Goal: Task Accomplishment & Management: Contribute content

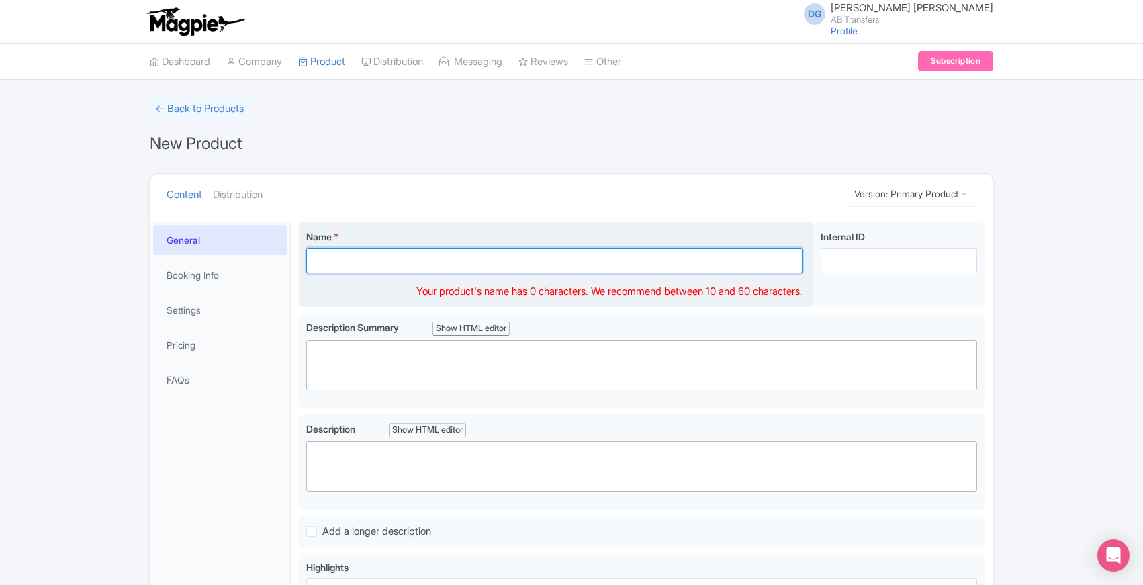
click at [462, 261] on input "Name *" at bounding box center [554, 261] width 496 height 26
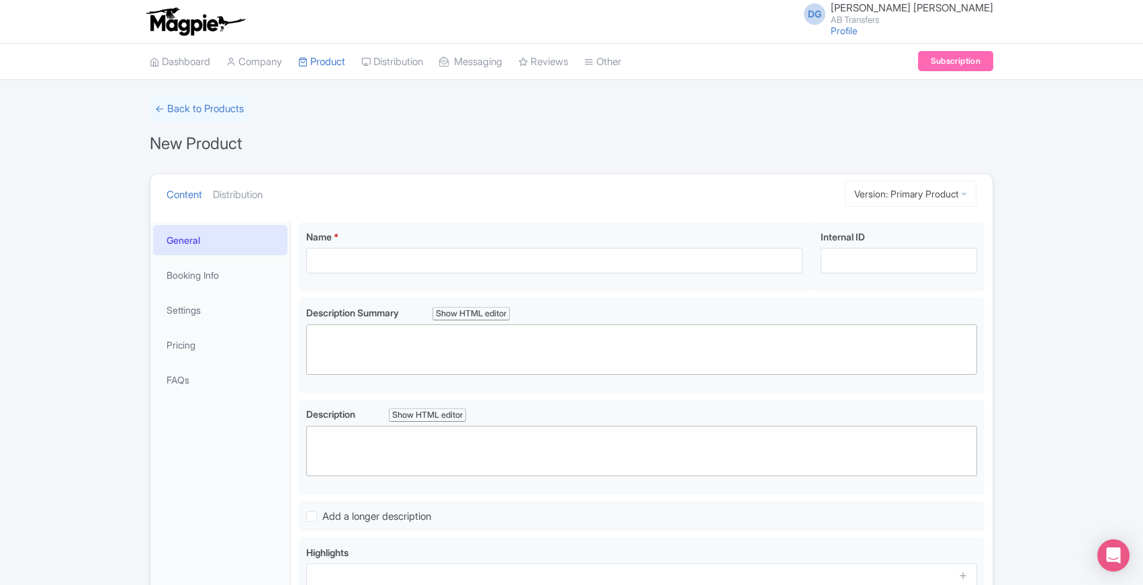
click at [99, 319] on div "← Back to Products New Product Content Distribution Version: Primary Product Pr…" at bounding box center [571, 417] width 1143 height 642
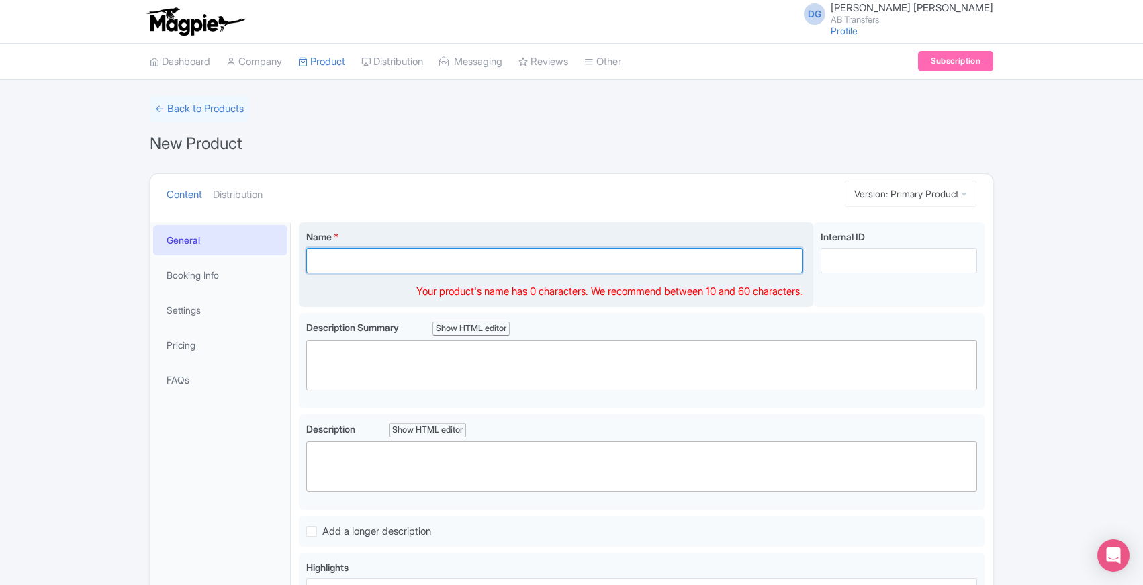
click at [395, 261] on input "Name *" at bounding box center [554, 261] width 496 height 26
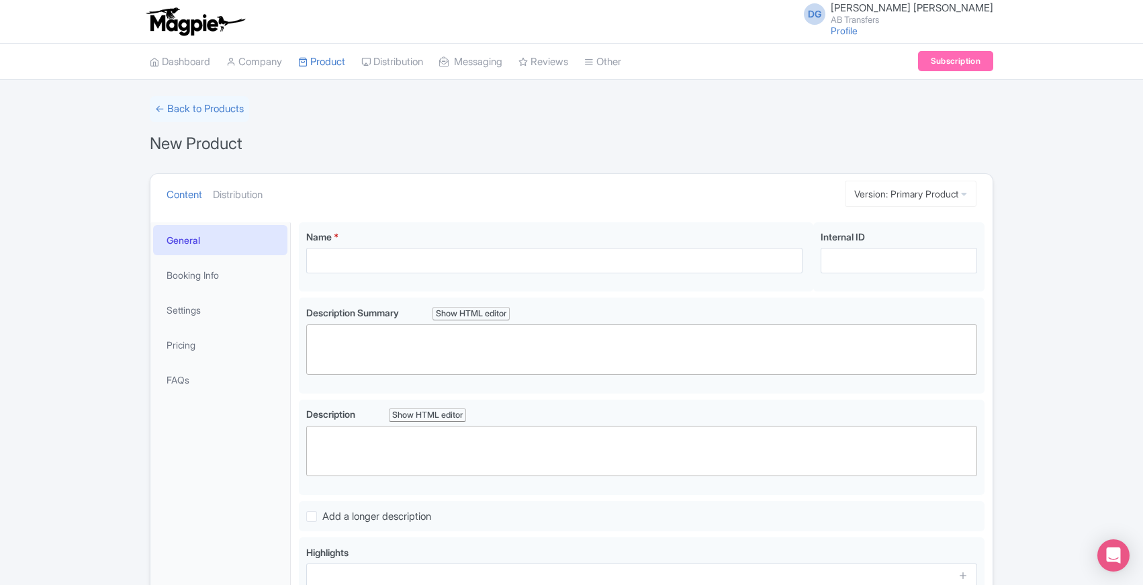
click at [562, 160] on form "← Back to Products New Product Content Distribution Version: Primary Product Pr…" at bounding box center [571, 417] width 843 height 642
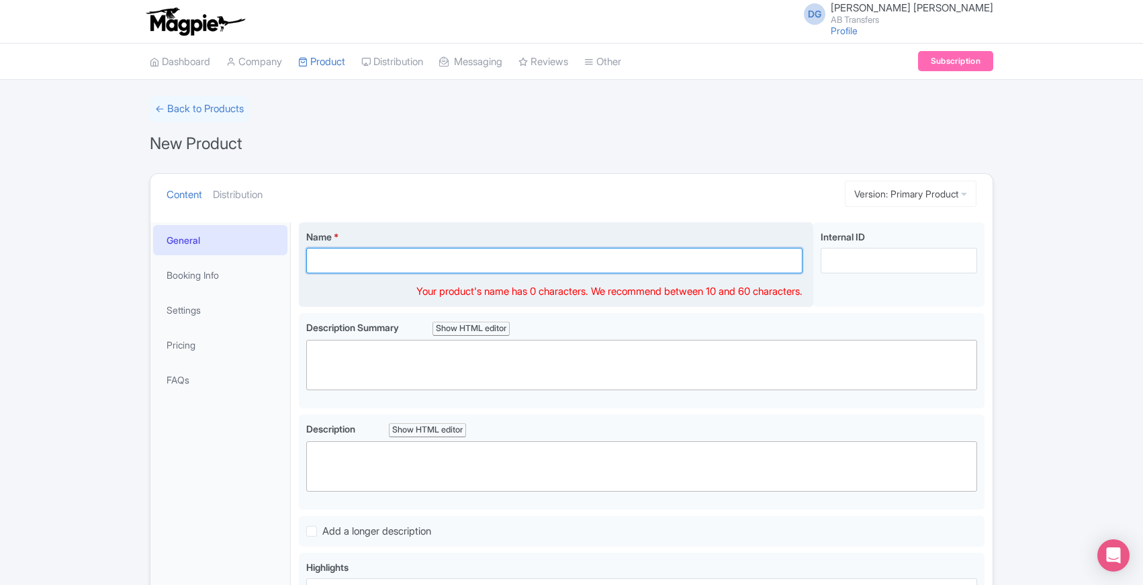
click at [443, 260] on input "Name *" at bounding box center [554, 261] width 496 height 26
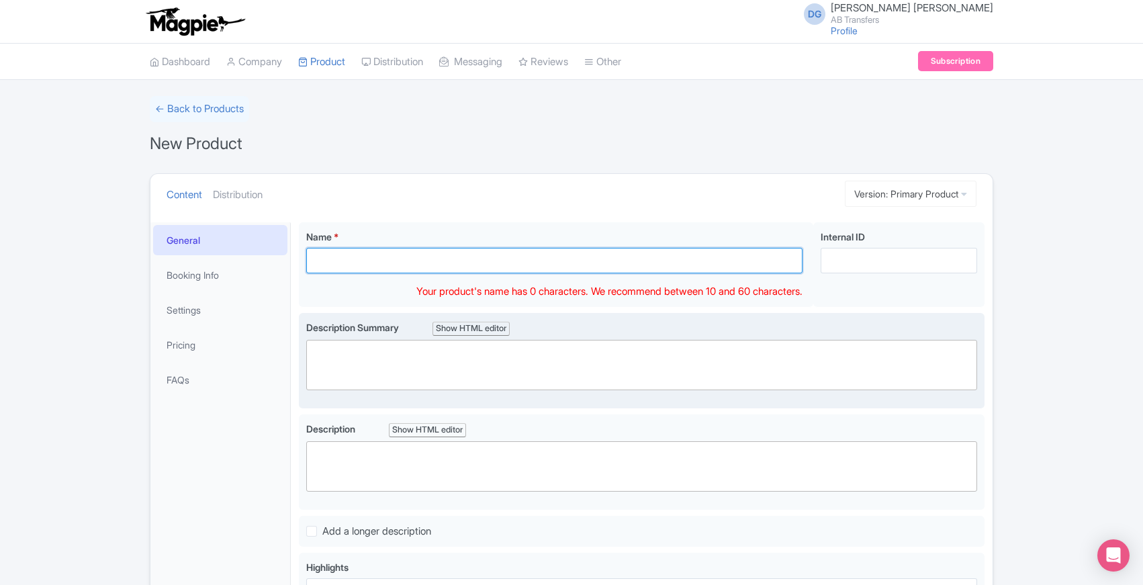
paste input "Private Transfer "Tulum" to "Mérida" with Flexible Stops"
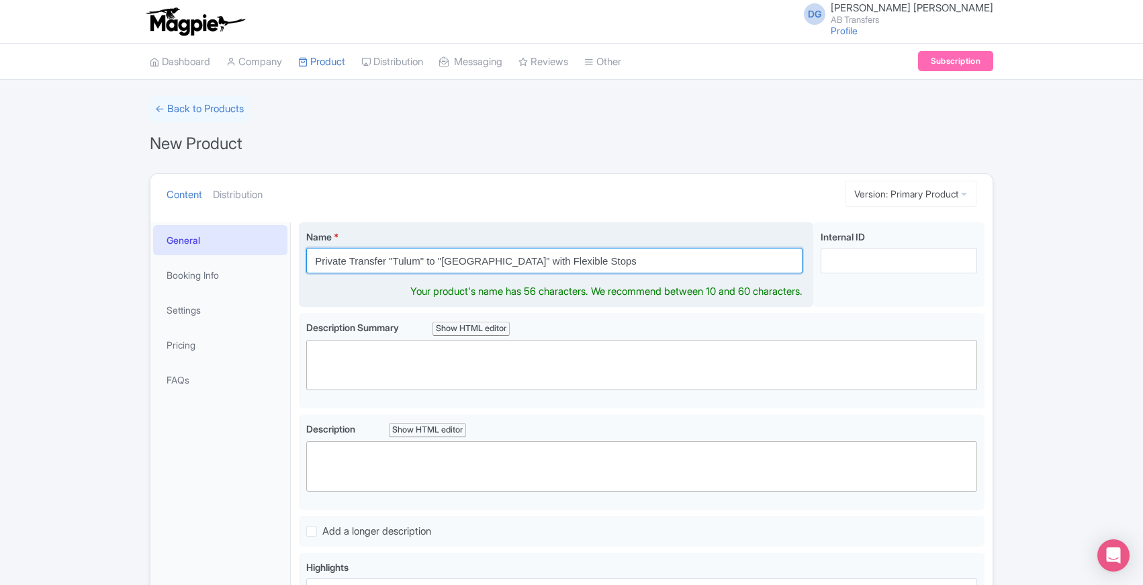
click at [397, 260] on input "Private Transfer "Tulum" to "Mérida" with Flexible Stops" at bounding box center [554, 261] width 496 height 26
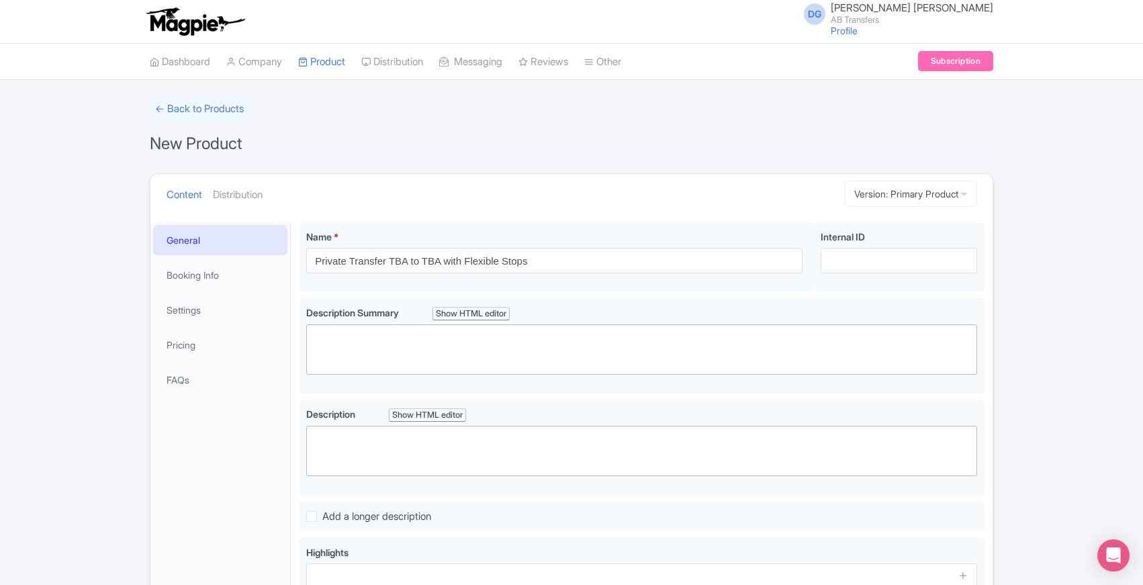
click at [105, 354] on div "← Back to Products New Product Content Distribution Version: Primary Product Pr…" at bounding box center [571, 417] width 1143 height 642
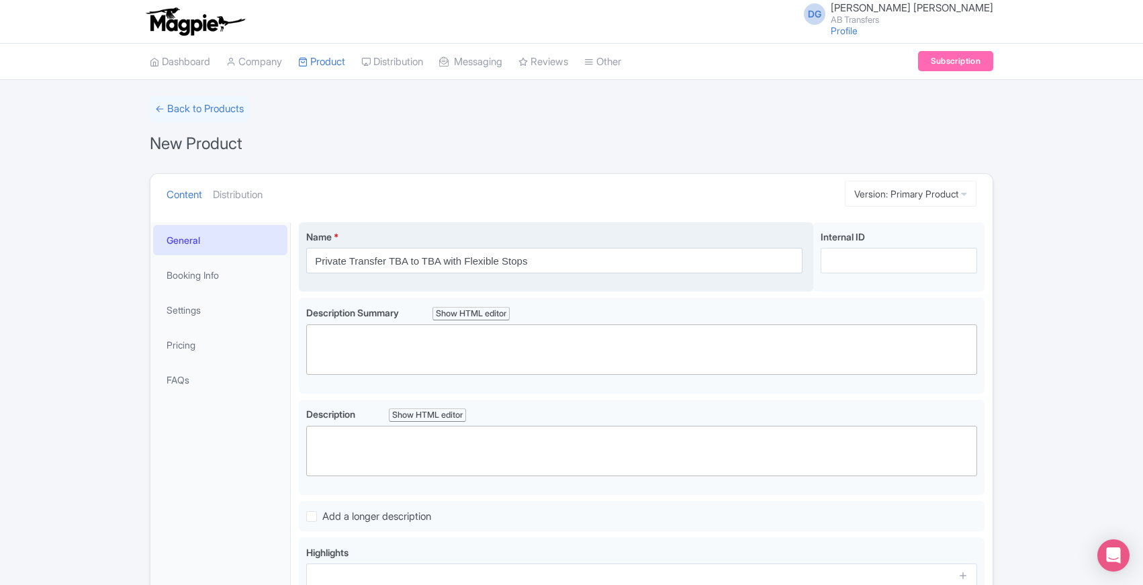
click at [540, 245] on div "Name * Private Transfer TBA to TBA with Flexible Stops" at bounding box center [554, 252] width 496 height 44
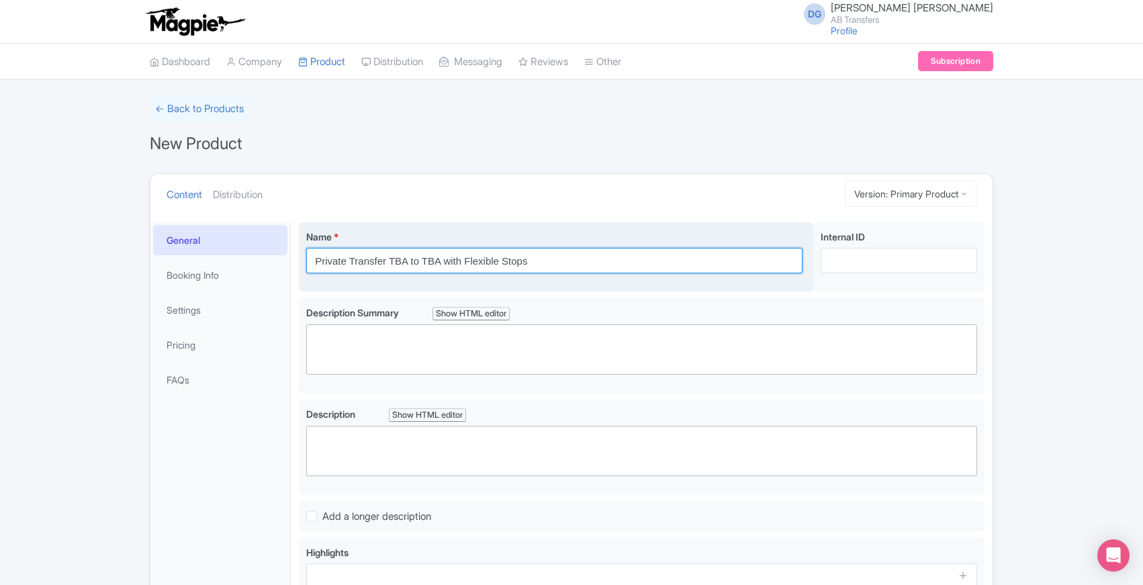
click at [545, 257] on input "Private Transfer TBA to TBA with Flexible Stops" at bounding box center [554, 261] width 496 height 26
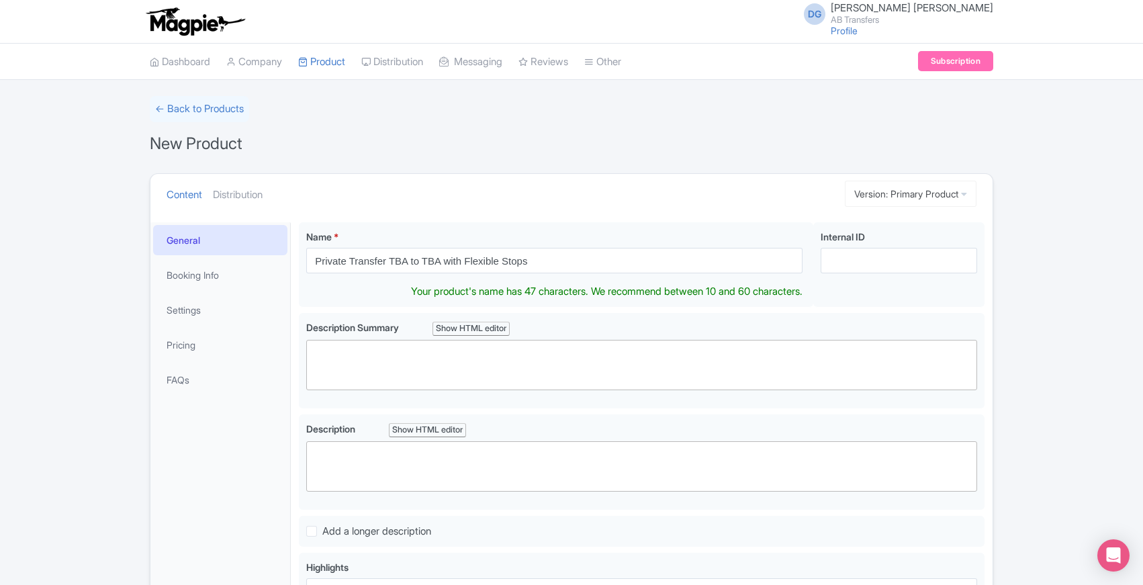
click at [632, 135] on div "New Product" at bounding box center [571, 143] width 843 height 27
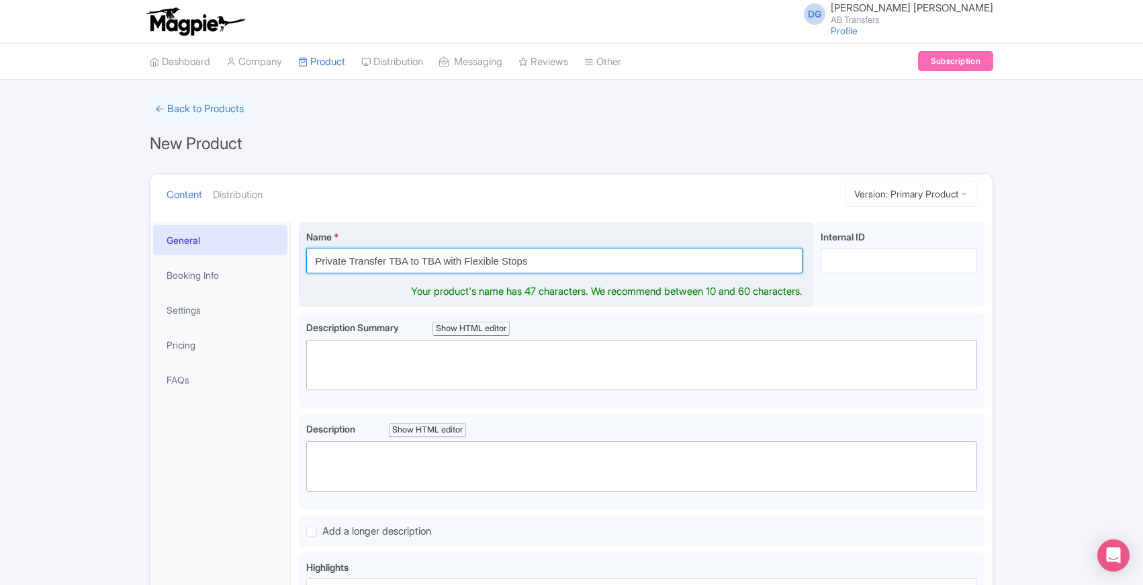
click at [570, 261] on input "Private Transfer TBA to TBA with Flexible Stops" at bounding box center [554, 261] width 496 height 26
click at [389, 260] on input "Private Transfer TBA to TBA with Flexible Stops" at bounding box center [554, 261] width 496 height 26
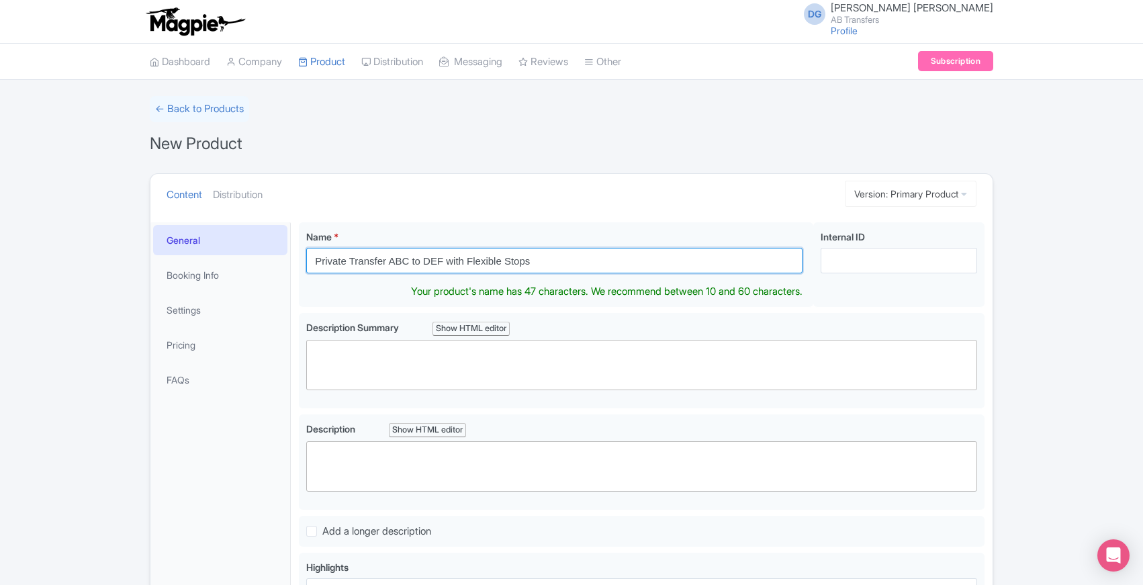
type input "Private Transfer ABC to DEF with Flexible Stops"
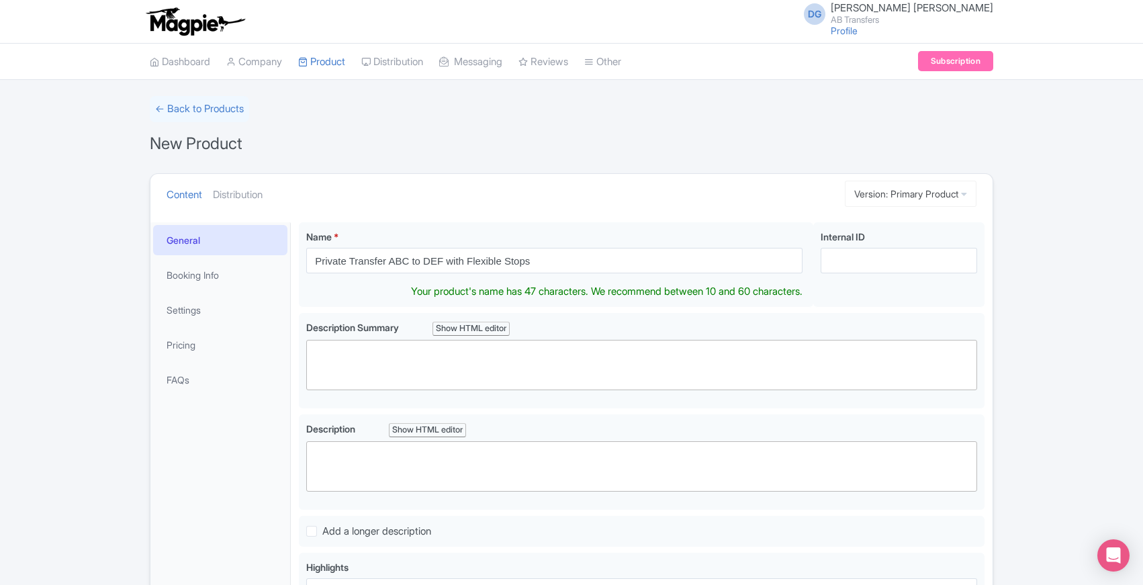
click at [388, 154] on div "New Product" at bounding box center [571, 143] width 843 height 27
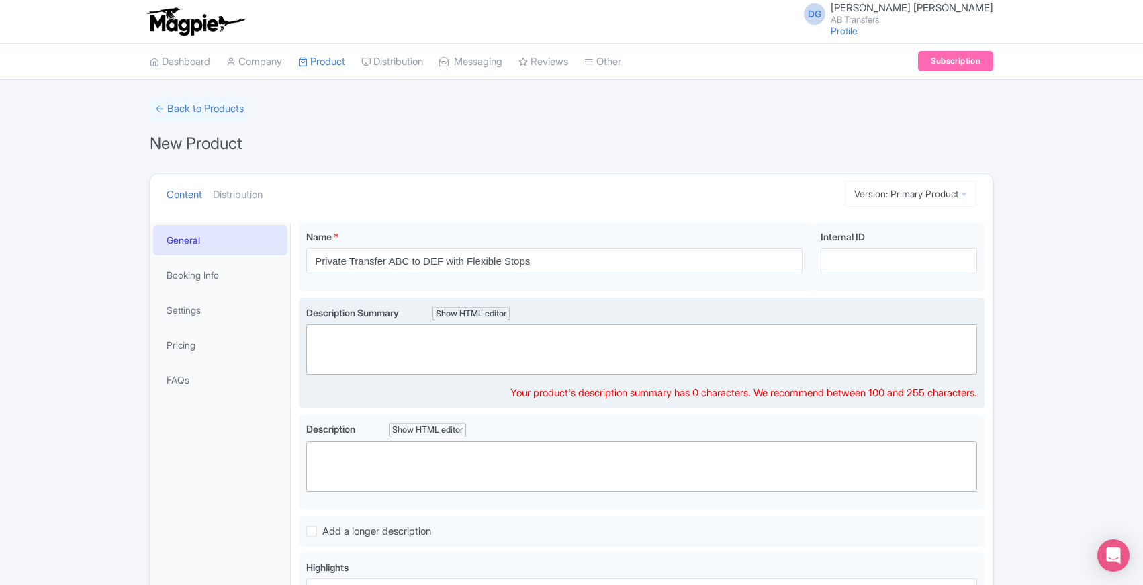
click at [335, 328] on trix-editor at bounding box center [641, 349] width 671 height 50
click at [335, 333] on trix-editor at bounding box center [641, 349] width 671 height 50
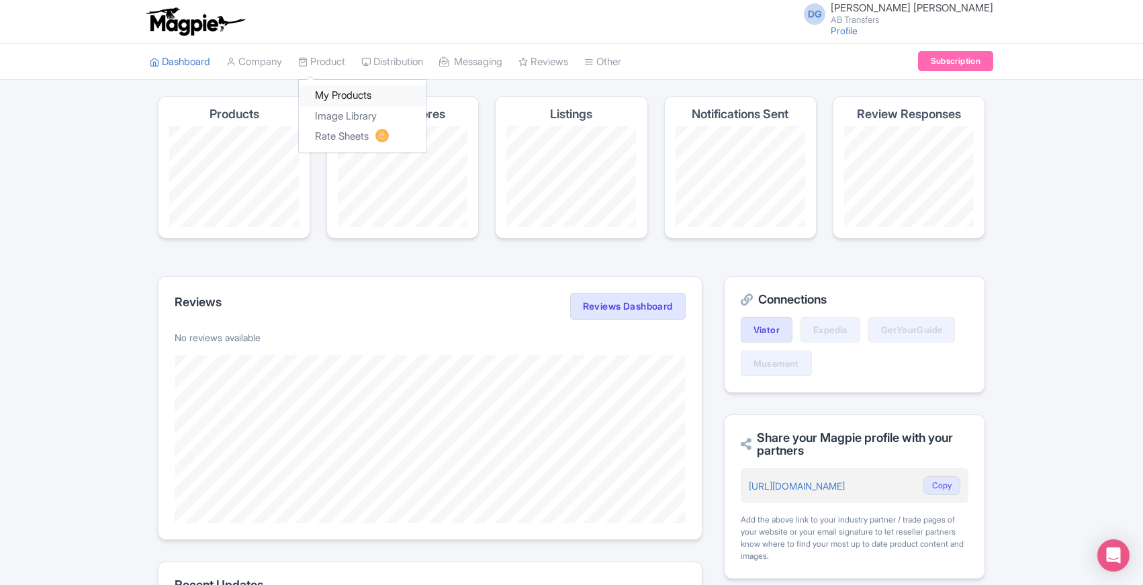
click at [328, 97] on link "My Products" at bounding box center [363, 95] width 128 height 21
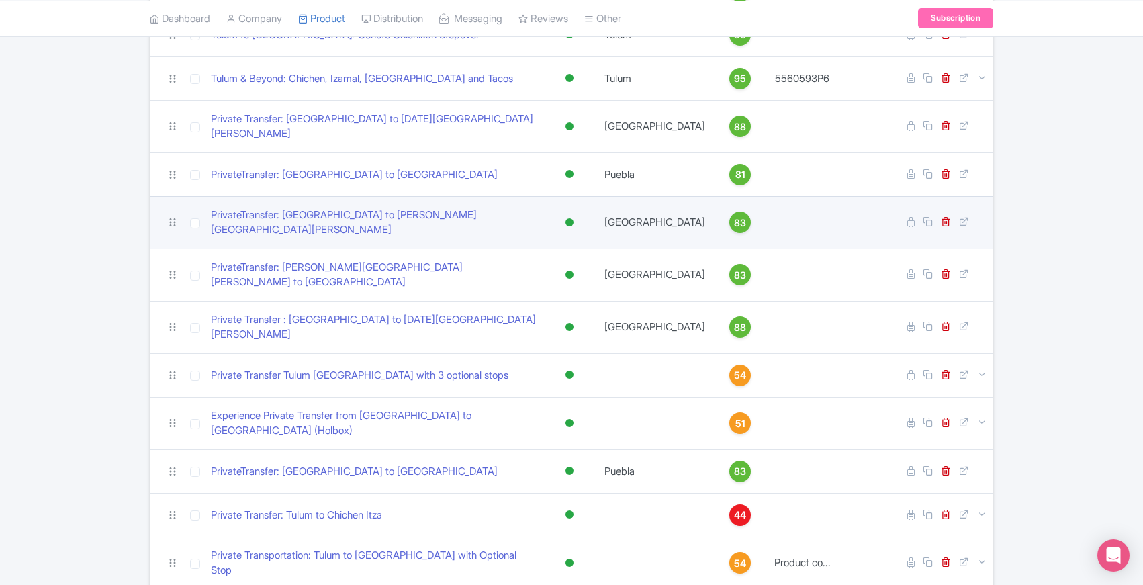
scroll to position [349, 0]
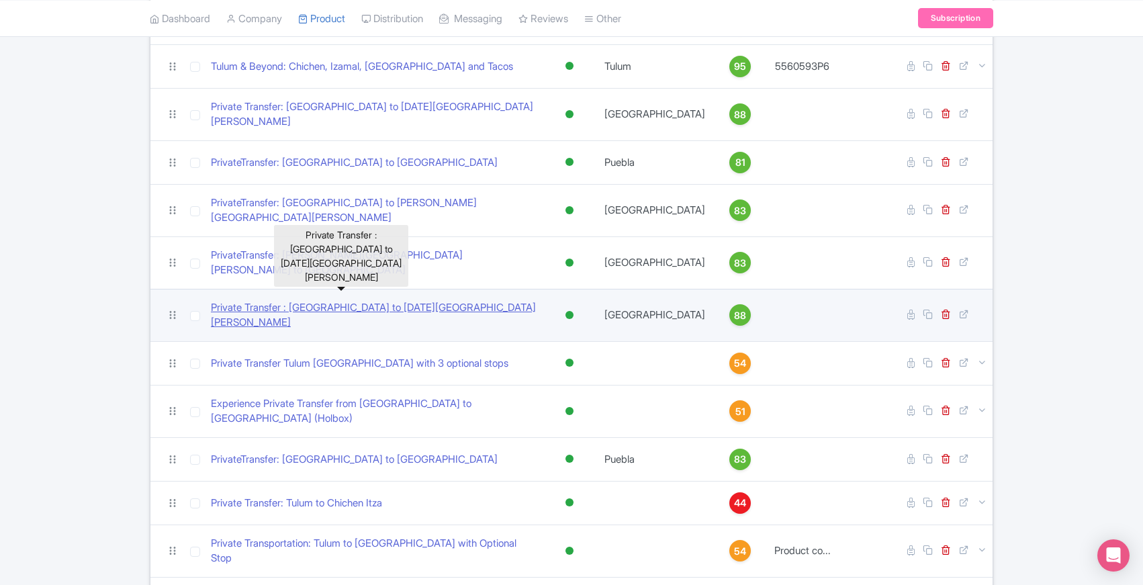
click at [336, 300] on link "Private Transfer : [GEOGRAPHIC_DATA] to [DATE][GEOGRAPHIC_DATA][PERSON_NAME]" at bounding box center [374, 315] width 326 height 30
